Goal: Transaction & Acquisition: Obtain resource

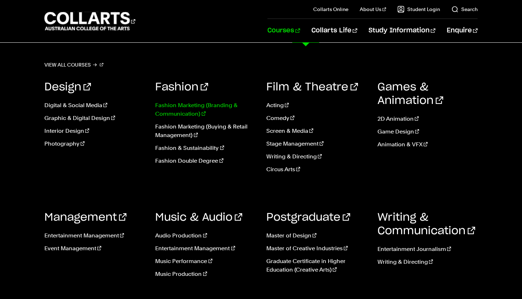
scroll to position [28, 0]
click at [285, 155] on link "Writing & Directing" at bounding box center [317, 156] width 101 height 9
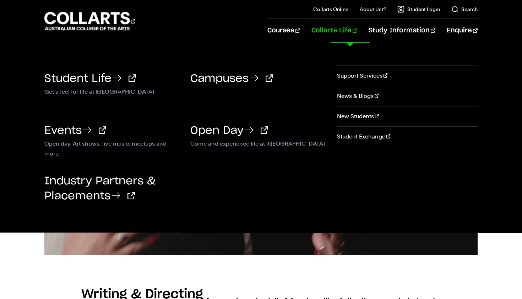
scroll to position [276, 0]
click at [224, 80] on link "Campuses" at bounding box center [231, 78] width 83 height 11
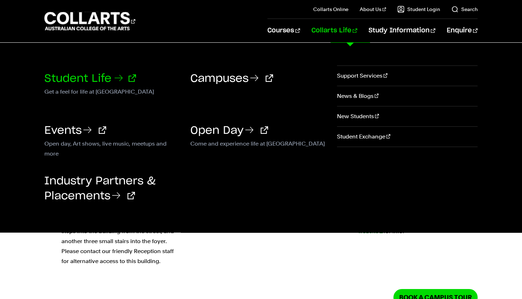
click at [97, 76] on link "Student Life" at bounding box center [90, 78] width 92 height 11
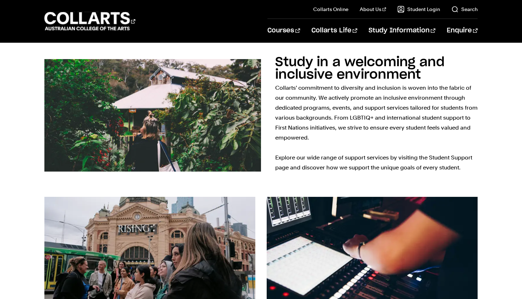
scroll to position [699, 0]
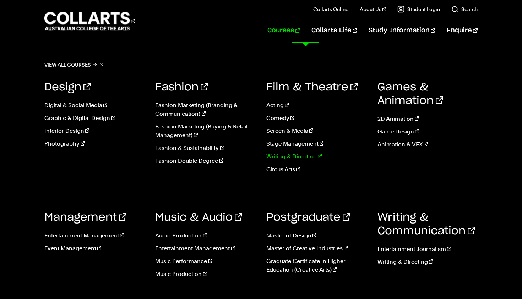
click at [306, 159] on link "Writing & Directing" at bounding box center [317, 156] width 101 height 9
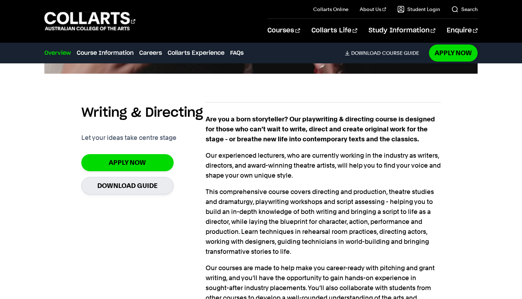
scroll to position [468, 0]
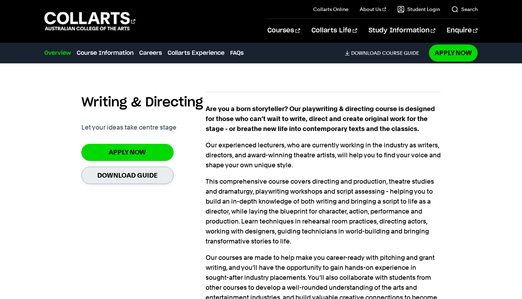
click at [148, 168] on link "Download Guide" at bounding box center [127, 174] width 92 height 17
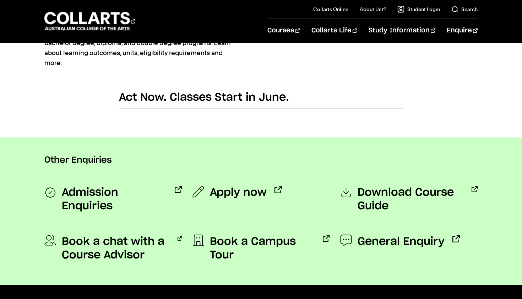
scroll to position [542, 0]
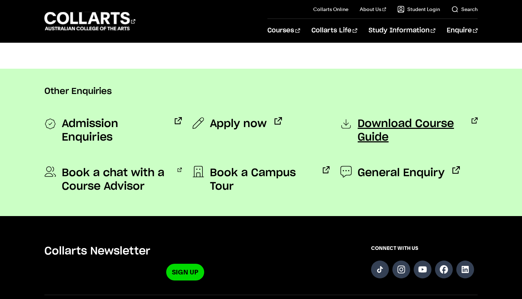
click at [381, 133] on span "Download Course Guide" at bounding box center [411, 130] width 106 height 27
